Goal: Information Seeking & Learning: Check status

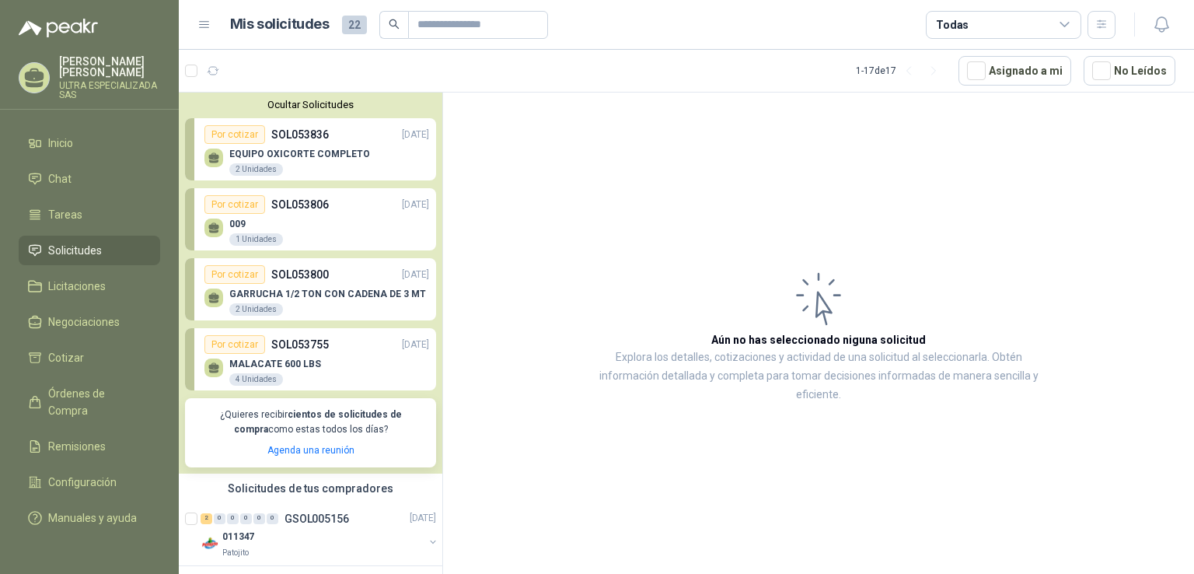
click at [348, 117] on div "Ocultar Solicitudes Por cotizar SOL053836 [DATE] EQUIPO OXICORTE COMPLETO 2 Uni…" at bounding box center [311, 283] width 264 height 381
click at [314, 156] on p "EQUIPO OXICORTE COMPLETO" at bounding box center [299, 153] width 141 height 11
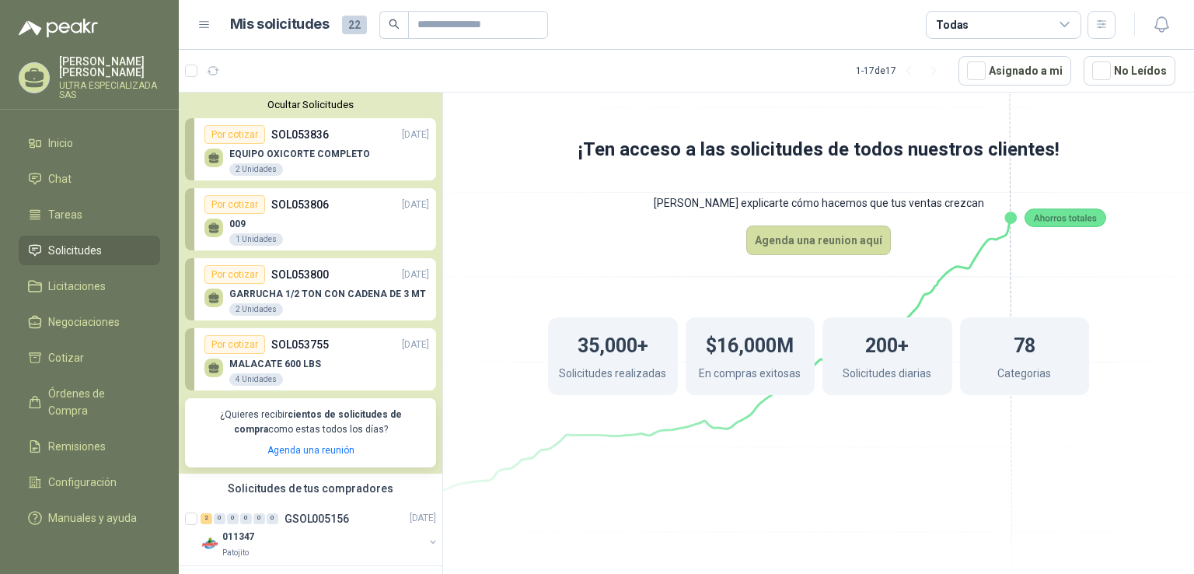
click at [336, 218] on div "009 1 Unidades" at bounding box center [316, 230] width 225 height 33
click at [333, 302] on div "GARRUCHA 1/2 TON CON CADENA DE 3 MT 2 Unidades" at bounding box center [327, 302] width 197 height 28
click at [325, 348] on p "SOL053755" at bounding box center [300, 344] width 58 height 17
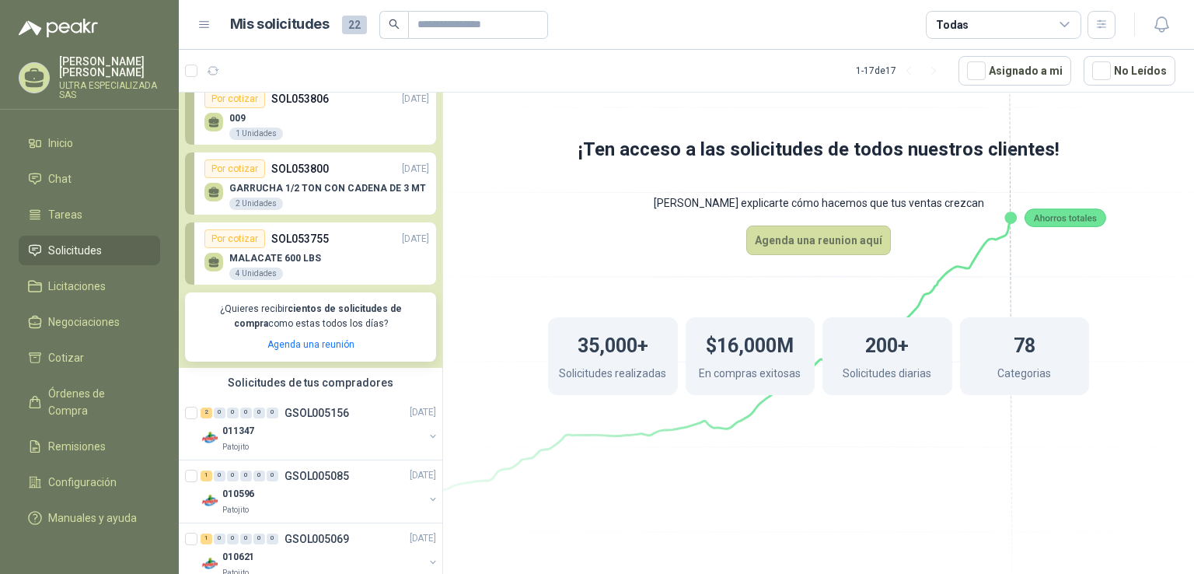
scroll to position [233, 0]
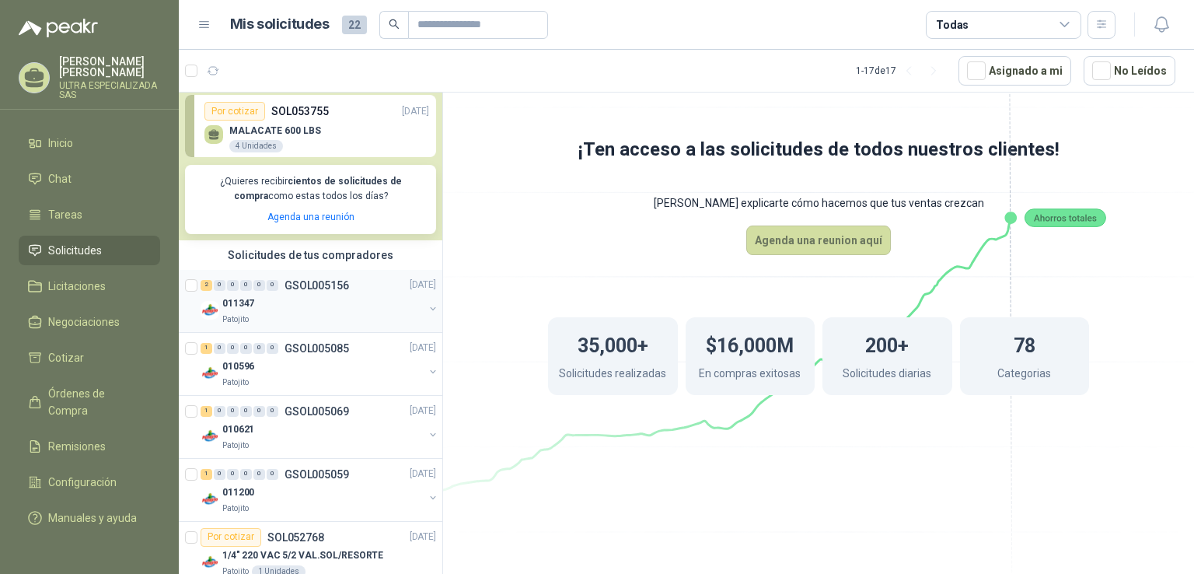
click at [286, 321] on div "Patojito" at bounding box center [322, 319] width 201 height 12
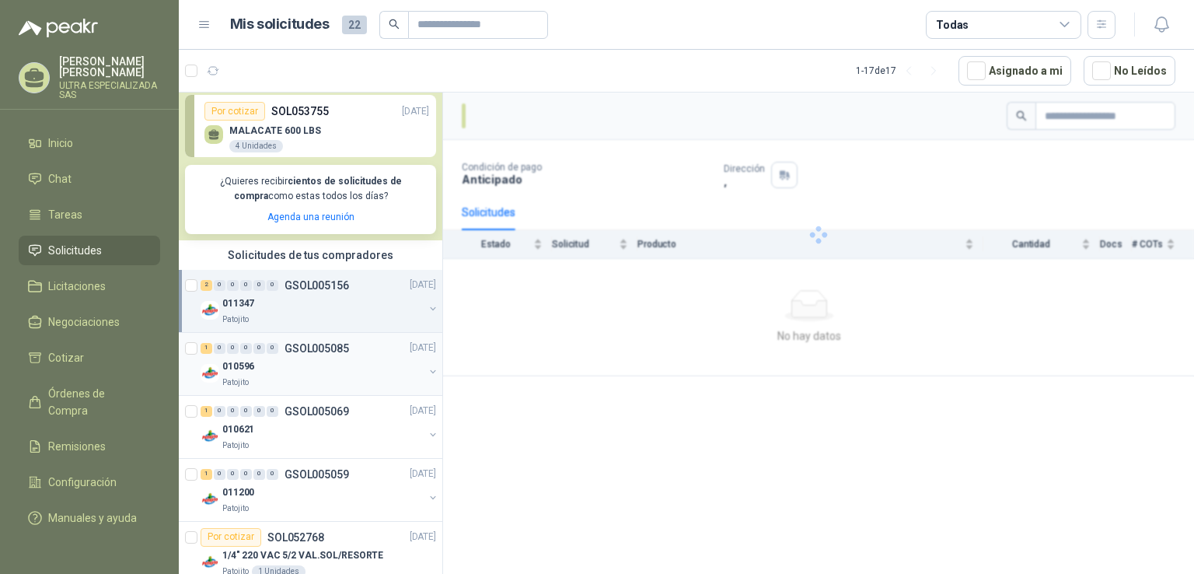
click at [274, 344] on div "0" at bounding box center [273, 348] width 12 height 11
